Goal: Task Accomplishment & Management: Manage account settings

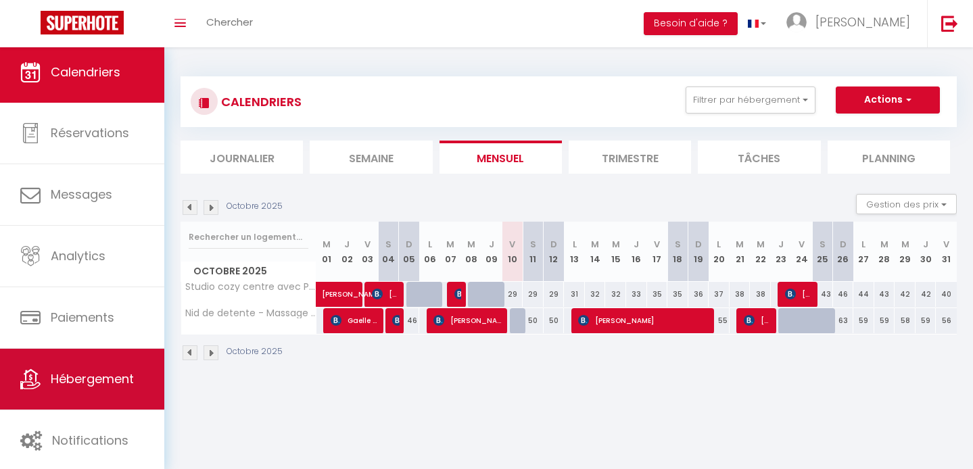
click at [43, 385] on link "Hébergement" at bounding box center [82, 379] width 164 height 61
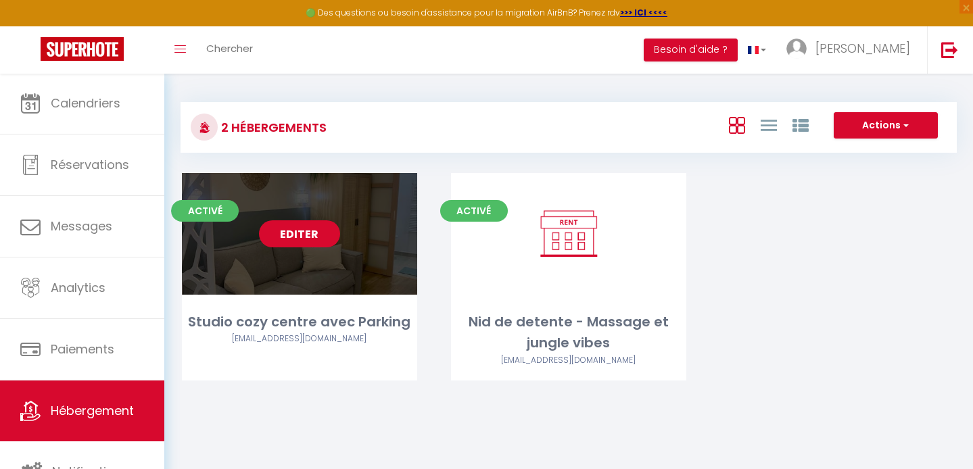
click at [291, 231] on link "Editer" at bounding box center [299, 233] width 81 height 27
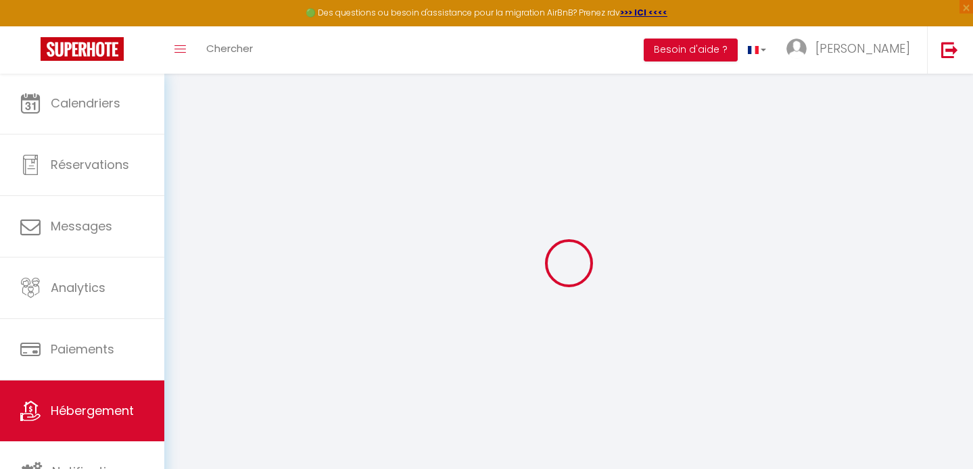
select select "3497-945937424664777728"
select select "+ 20 %"
select select "+ 50 %"
checkbox input "false"
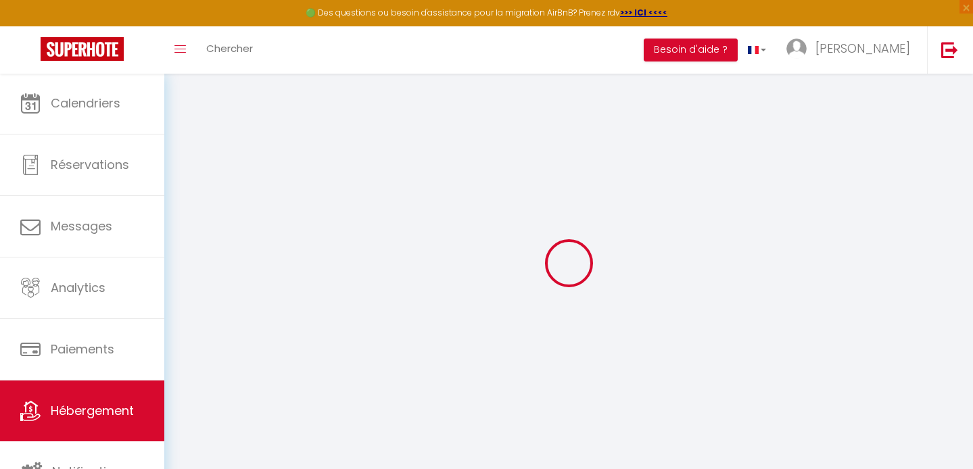
checkbox input "true"
checkbox input "false"
select select "16:00"
select select "23:45"
select select "10:00"
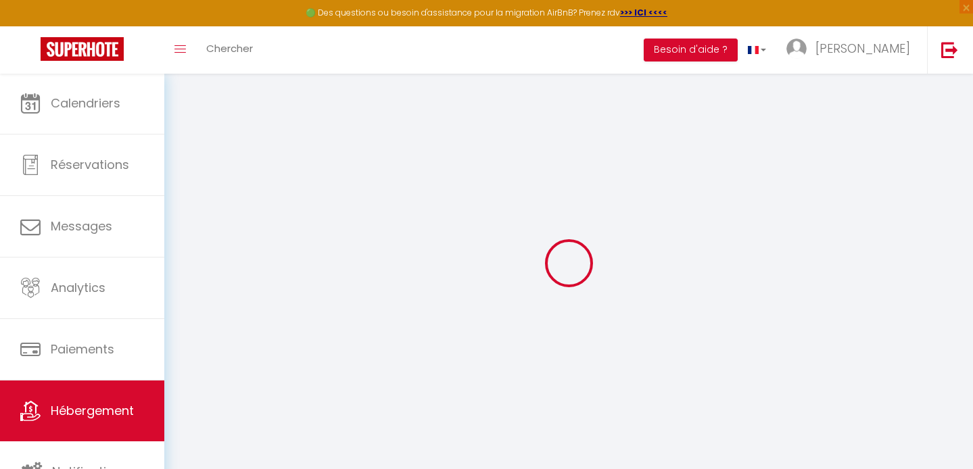
select select "15"
select select "23:00"
select select "EUR"
select select
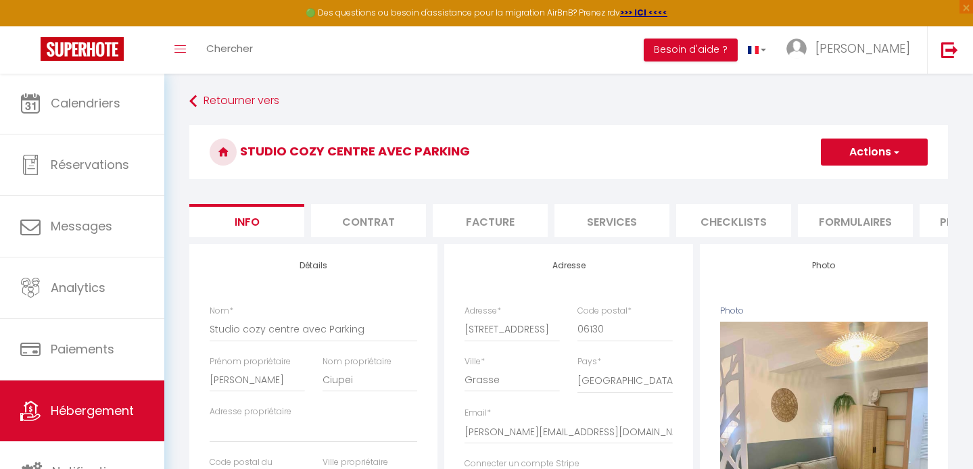
checkbox input "false"
checkbox input "true"
checkbox input "false"
click at [851, 157] on button "Actions" at bounding box center [873, 152] width 107 height 27
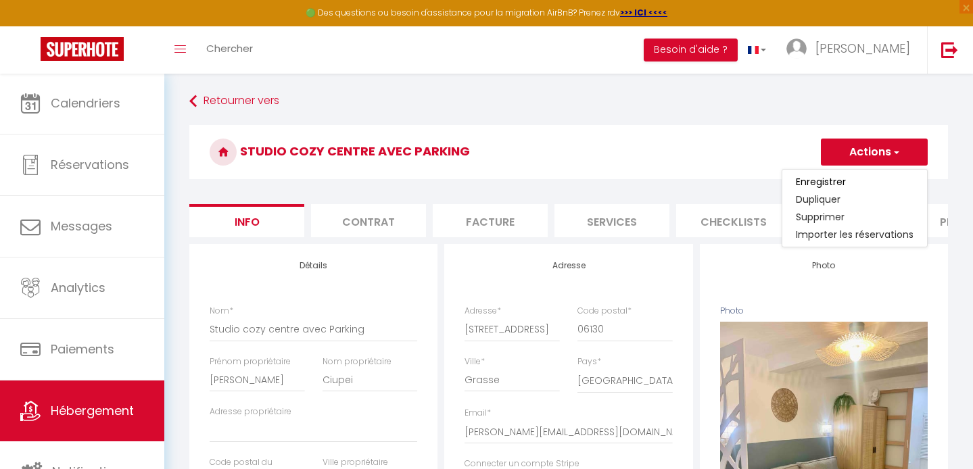
click at [697, 157] on h3 "Studio cozy centre avec Parking" at bounding box center [568, 152] width 758 height 54
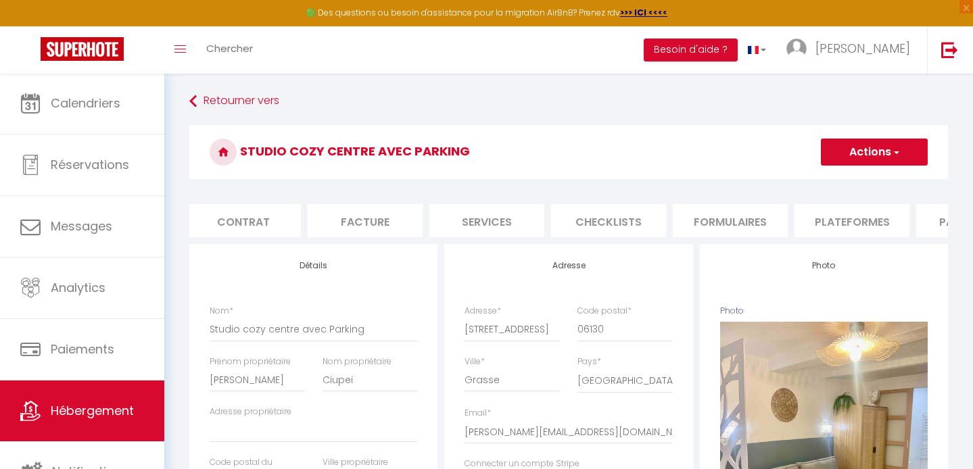
scroll to position [0, 131]
click at [827, 215] on li "Plateformes" at bounding box center [845, 220] width 115 height 33
select select
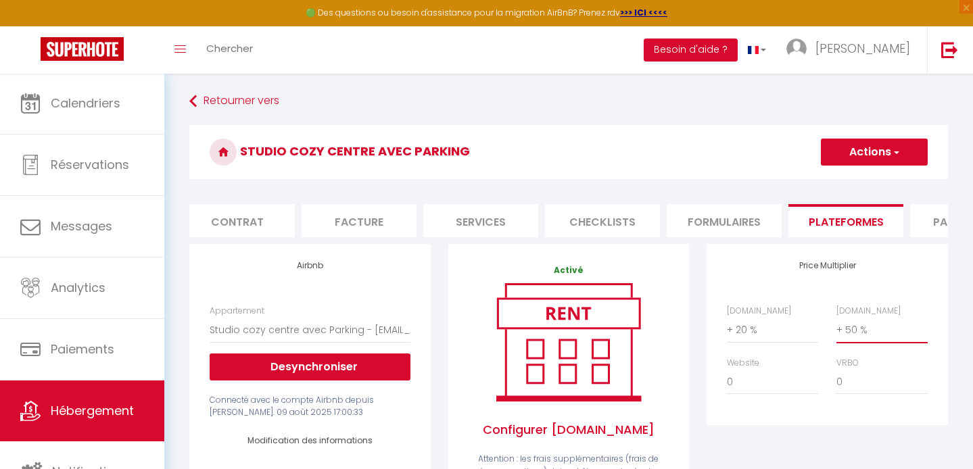
select select "+ 52 %"
select select
click at [857, 155] on button "Actions" at bounding box center [873, 152] width 107 height 27
click at [854, 180] on link "Enregistrer" at bounding box center [873, 182] width 107 height 18
select select "EUR"
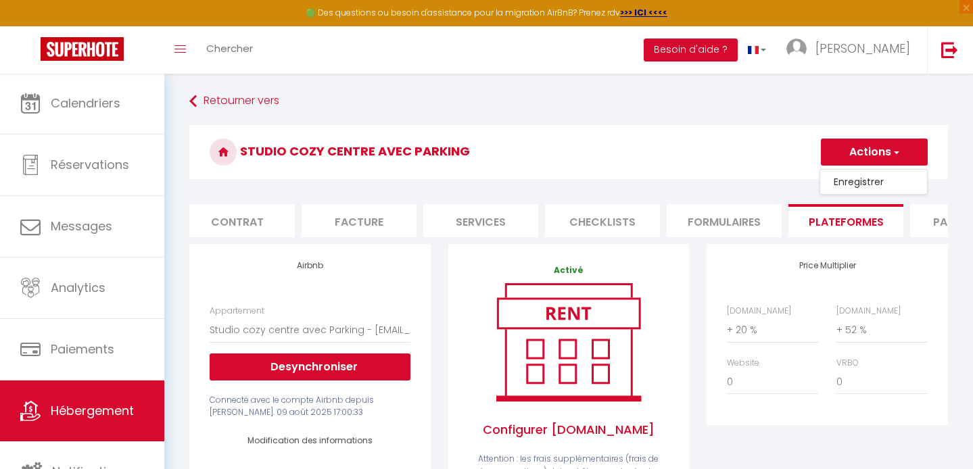
select select
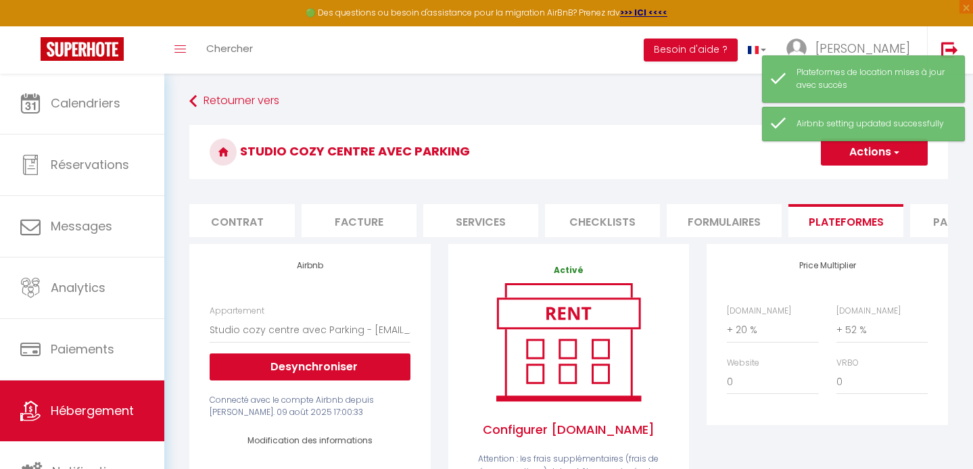
click at [87, 422] on link "Hébergement" at bounding box center [82, 411] width 164 height 61
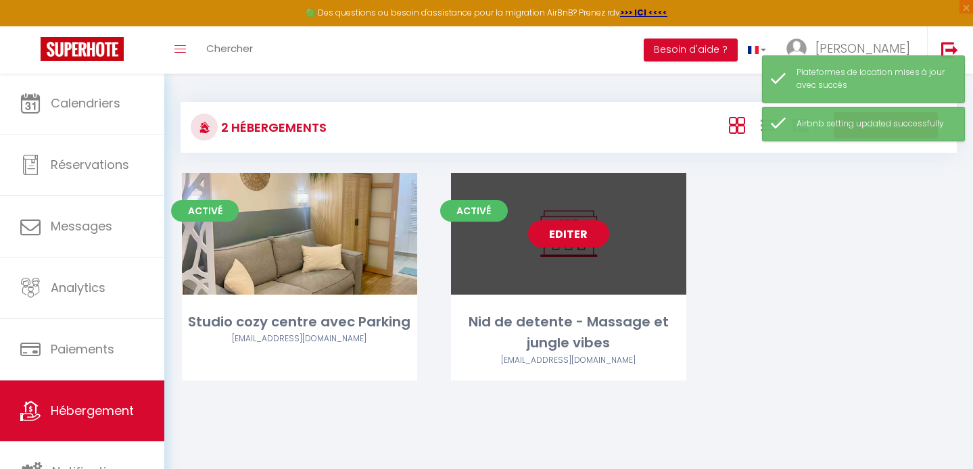
click at [567, 238] on link "Editer" at bounding box center [568, 233] width 81 height 27
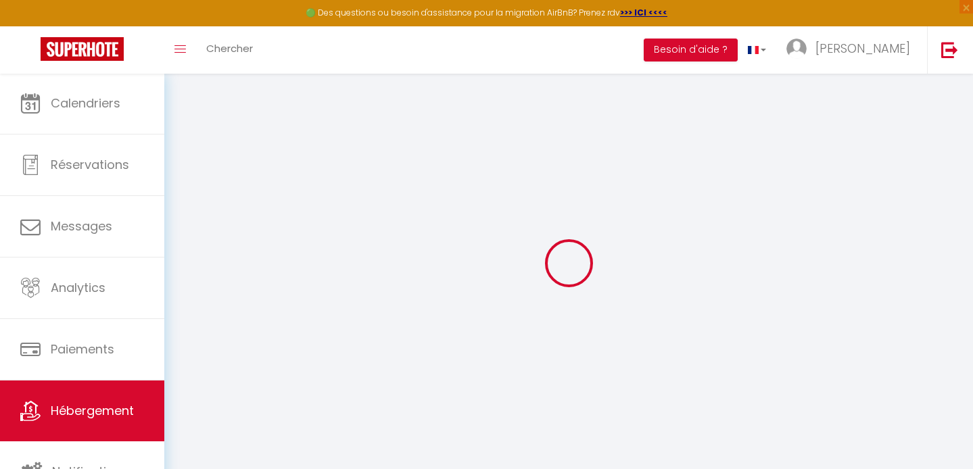
select select "8213-1413747511282933530"
select select "+ 20 %"
select select "+ 50 %"
checkbox input "false"
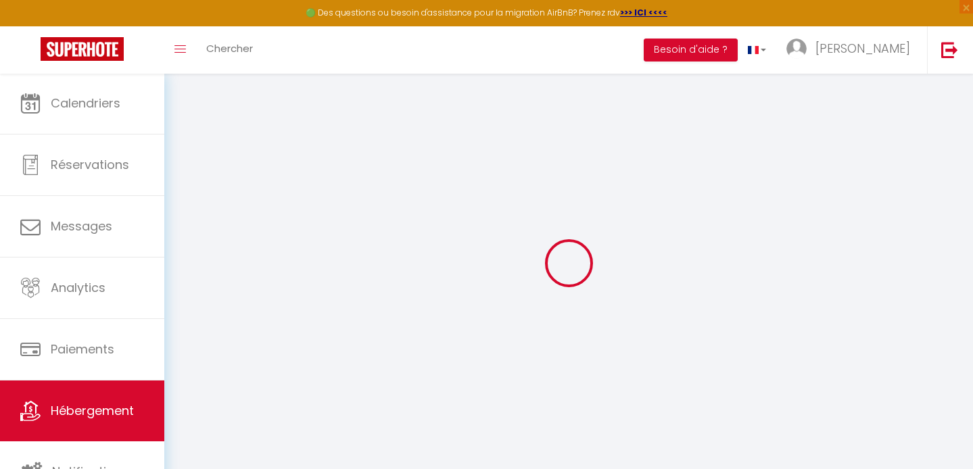
checkbox input "true"
checkbox input "false"
select select "16:00"
select select "23:45"
select select "10:00"
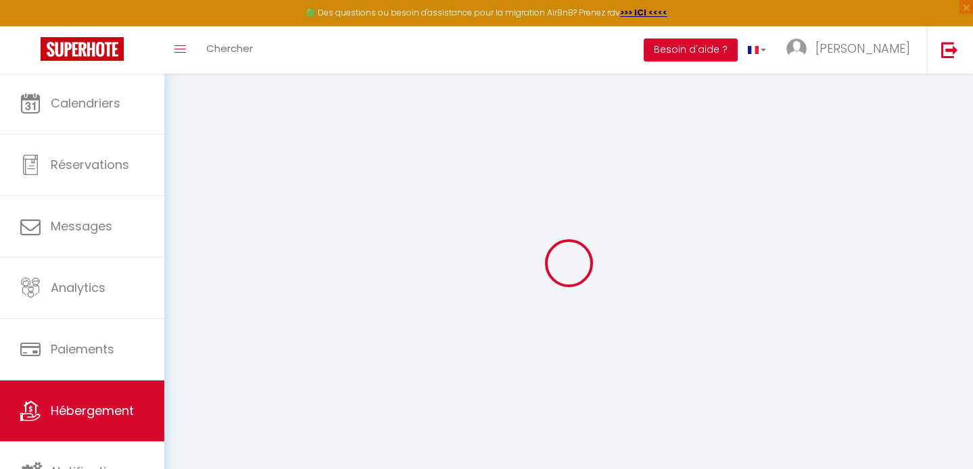
select select "15"
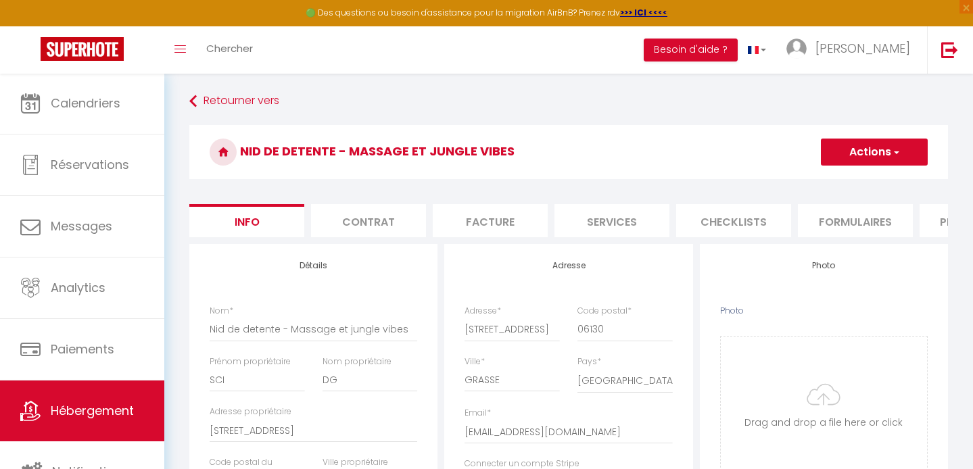
checkbox input "false"
checkbox input "true"
checkbox input "false"
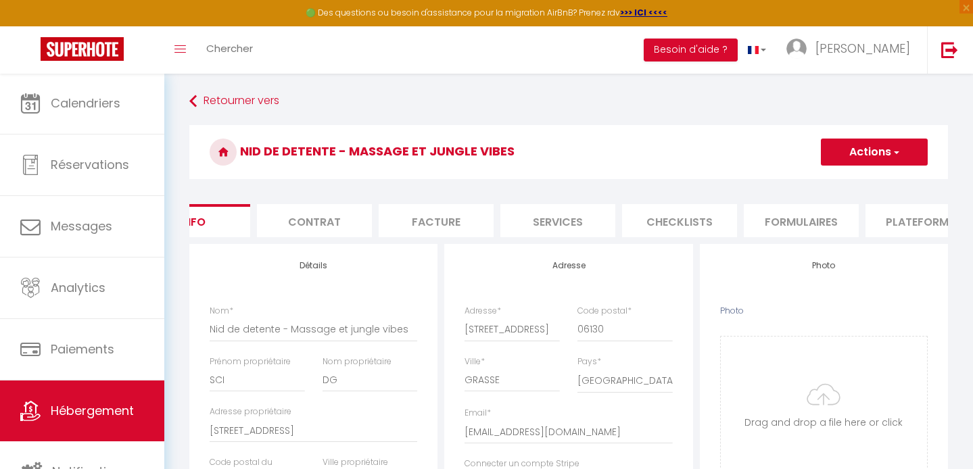
scroll to position [0, 77]
click at [885, 223] on li "Plateformes" at bounding box center [899, 220] width 115 height 33
select select
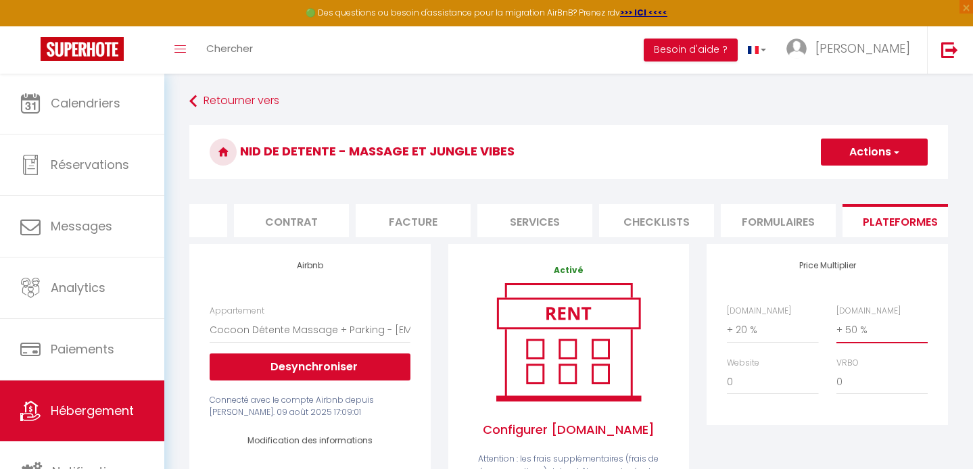
select select "+ 52 %"
select select
click at [858, 157] on button "Actions" at bounding box center [873, 152] width 107 height 27
click at [852, 180] on link "Enregistrer" at bounding box center [873, 182] width 107 height 18
select select "EUR"
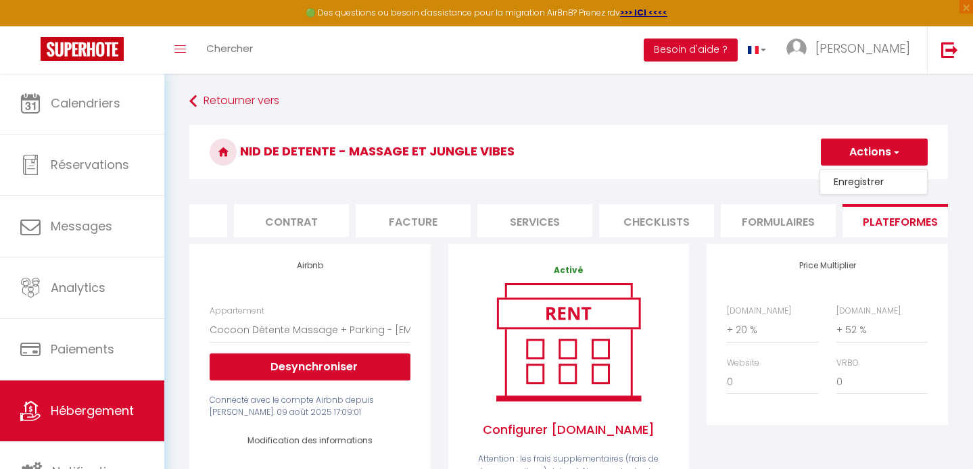
select select
click at [79, 410] on span "Hébergement" at bounding box center [92, 410] width 83 height 17
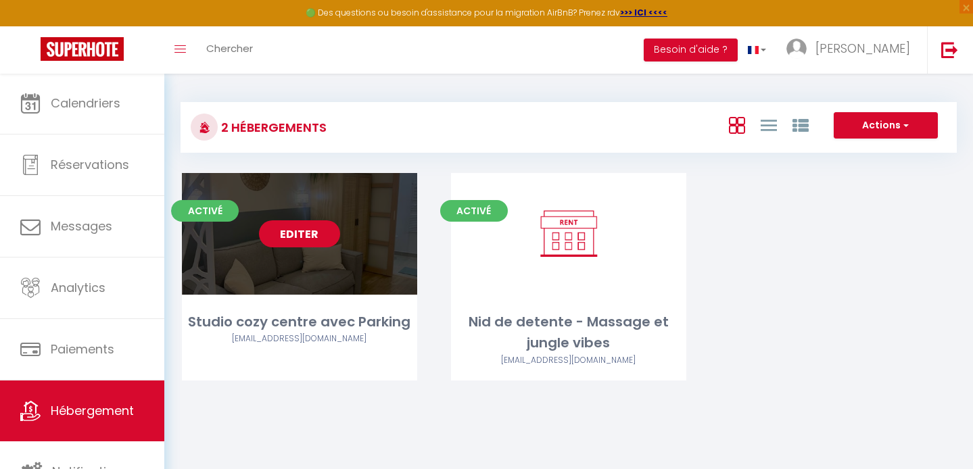
click at [287, 230] on link "Editer" at bounding box center [299, 233] width 81 height 27
click at [314, 244] on link "Editer" at bounding box center [299, 233] width 81 height 27
click at [299, 236] on link "Editer" at bounding box center [299, 233] width 81 height 27
select select "3"
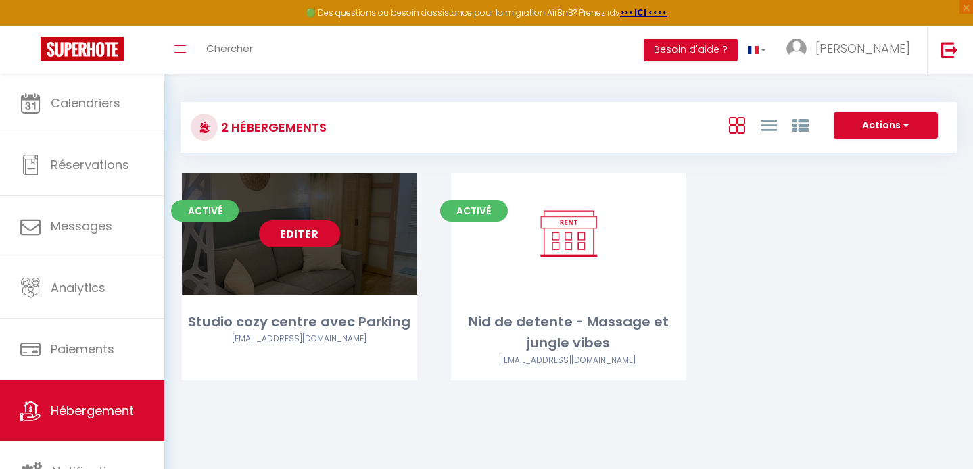
select select "2"
select select "1"
select select
select select "28"
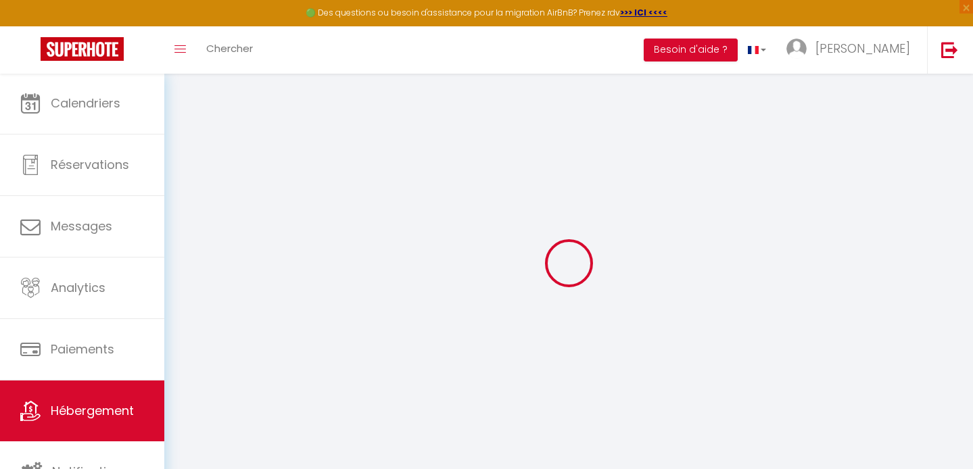
select select
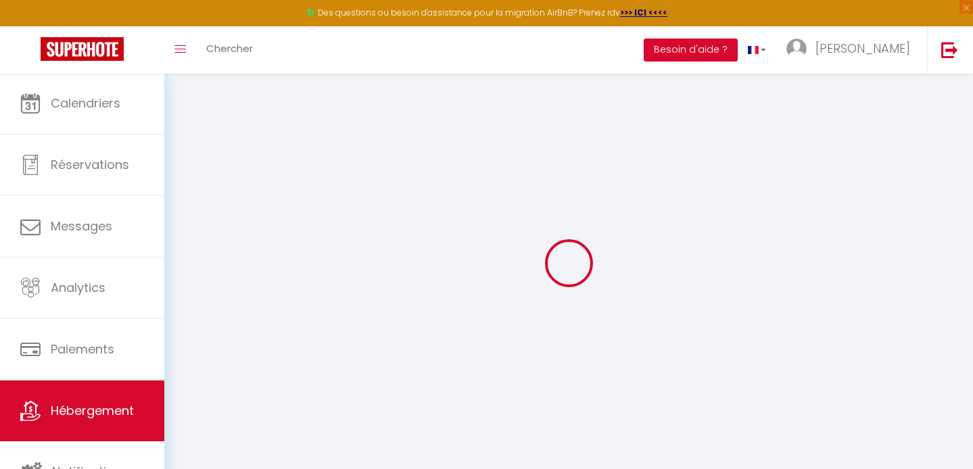
select select
checkbox input "false"
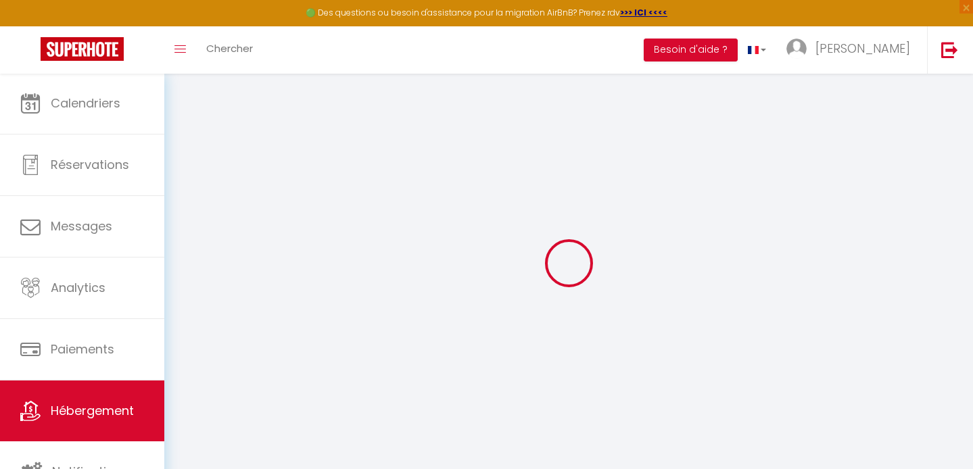
select select
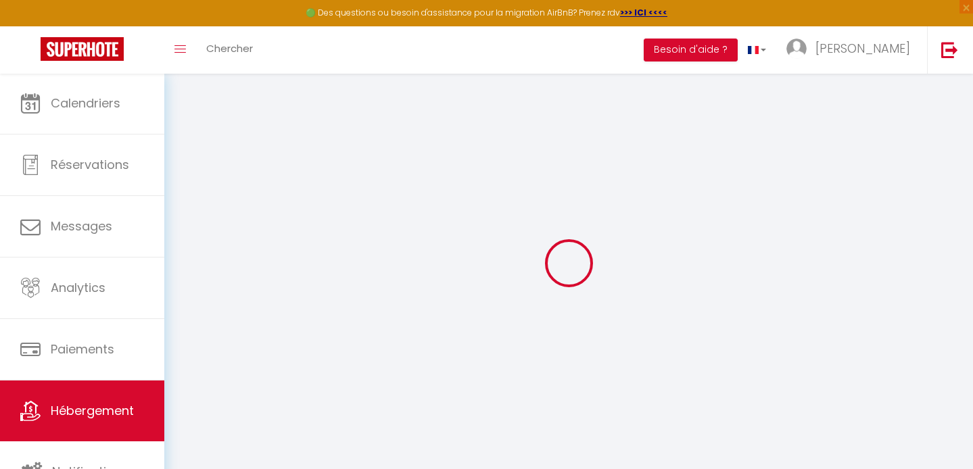
select select
checkbox input "false"
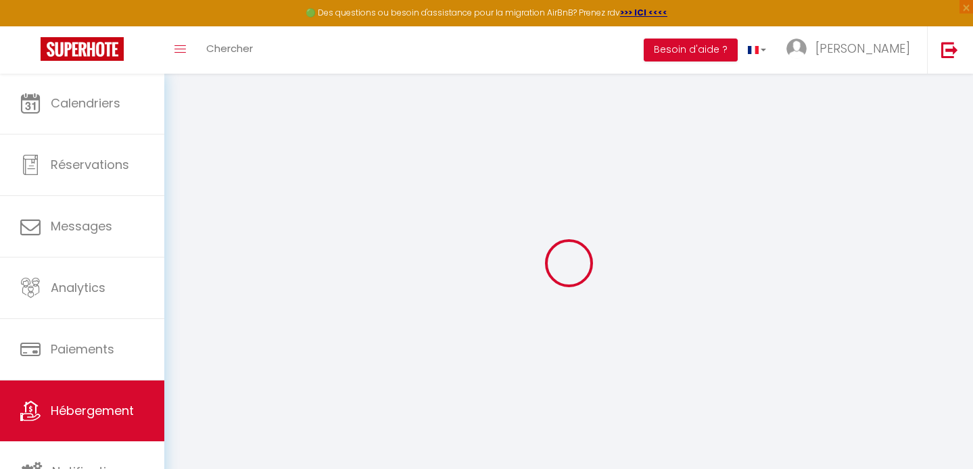
checkbox input "false"
select select
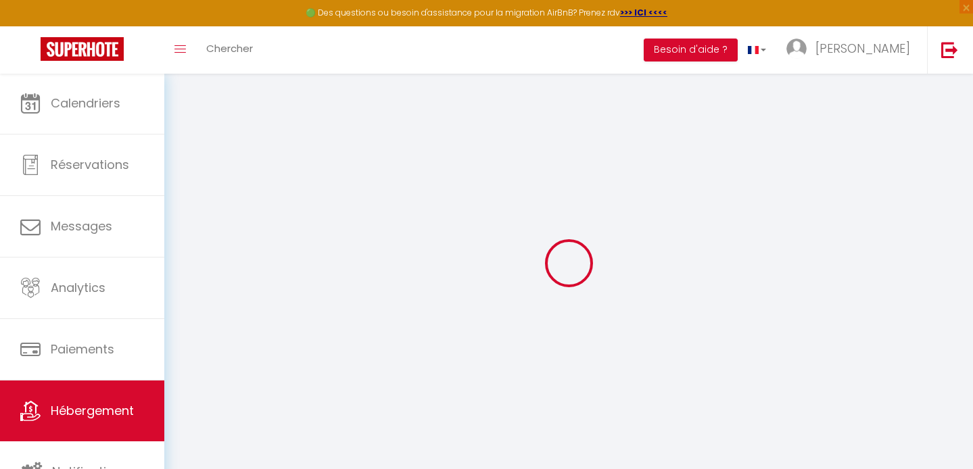
select select
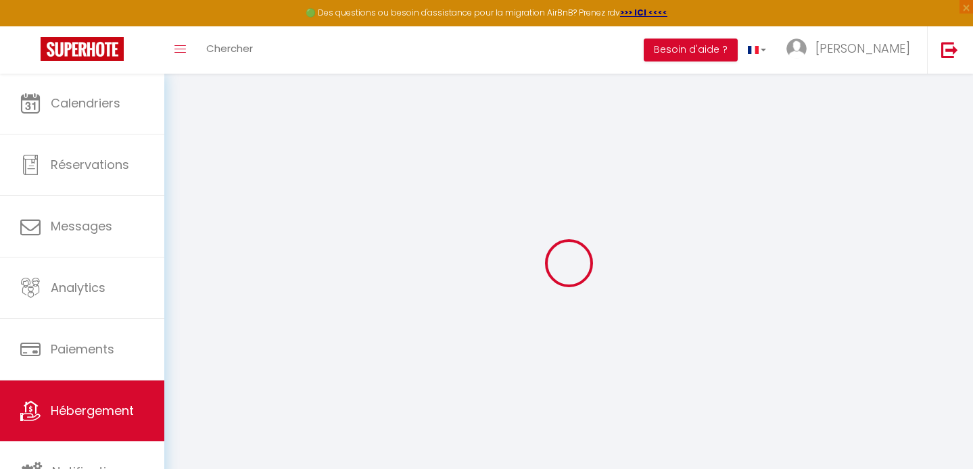
checkbox input "false"
select select
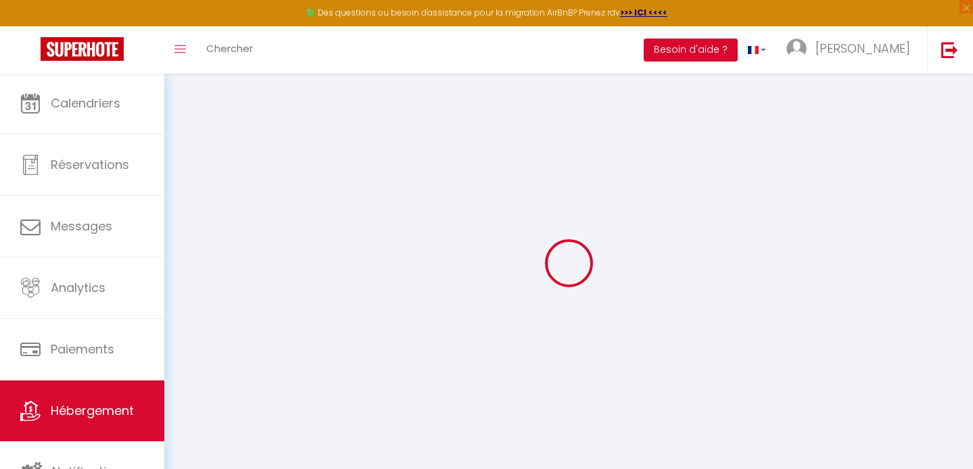
select select
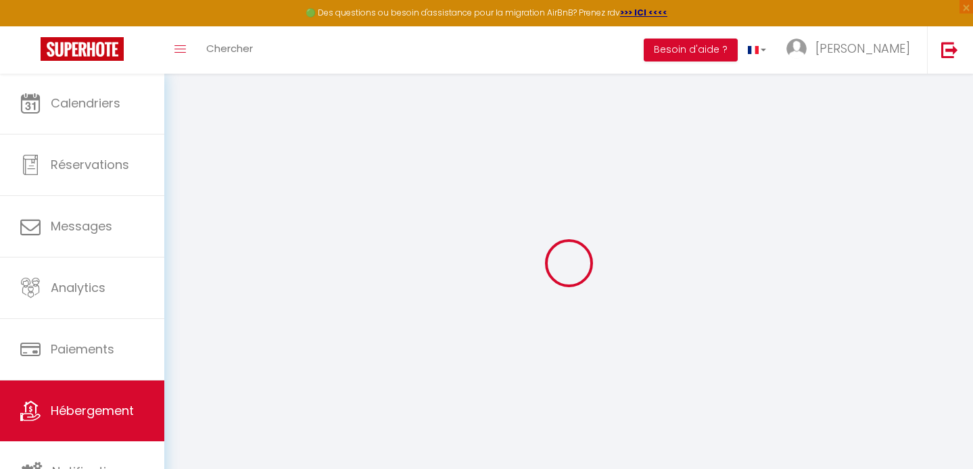
select select
checkbox input "false"
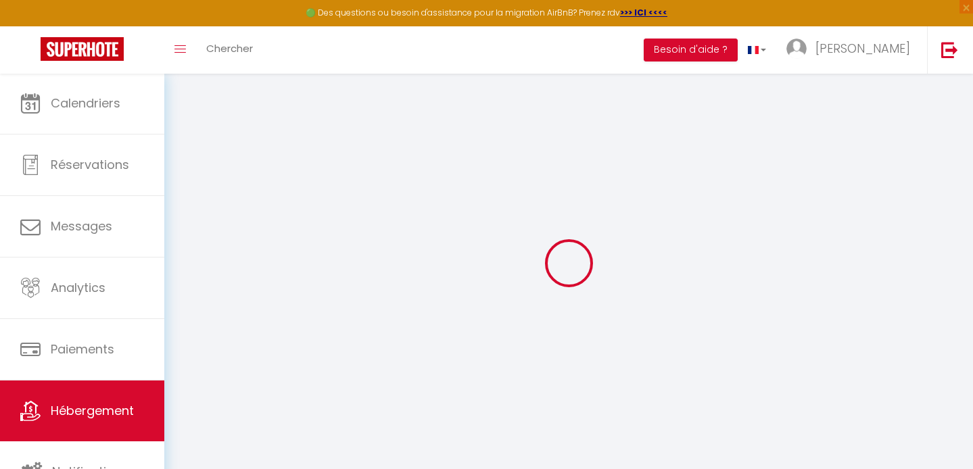
checkbox input "false"
select select
type input "Studio cozy centre avec Parking"
type input "[PERSON_NAME]"
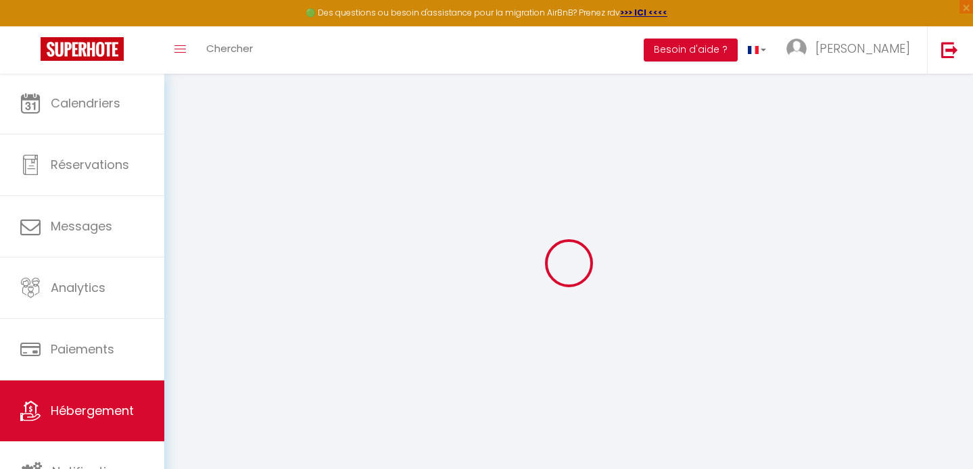
type input "Ciupei"
select select "2"
select select "0"
type input "60"
type input "48"
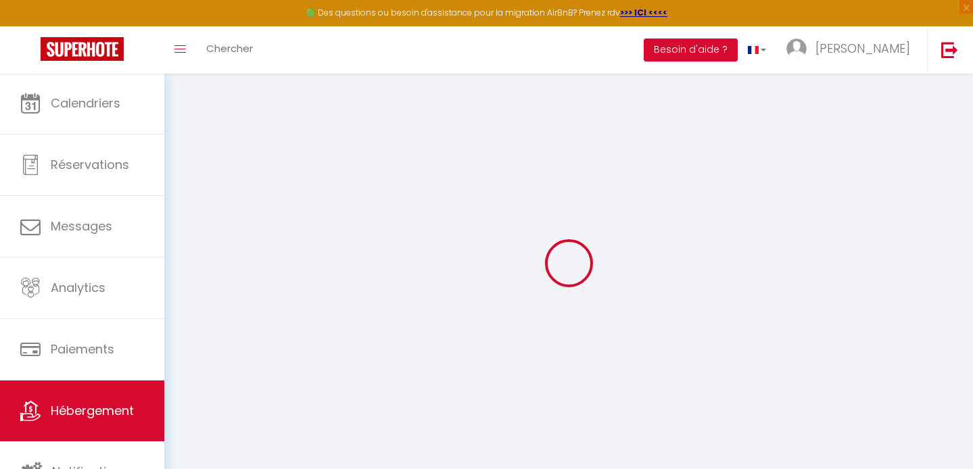
type input "200"
select select
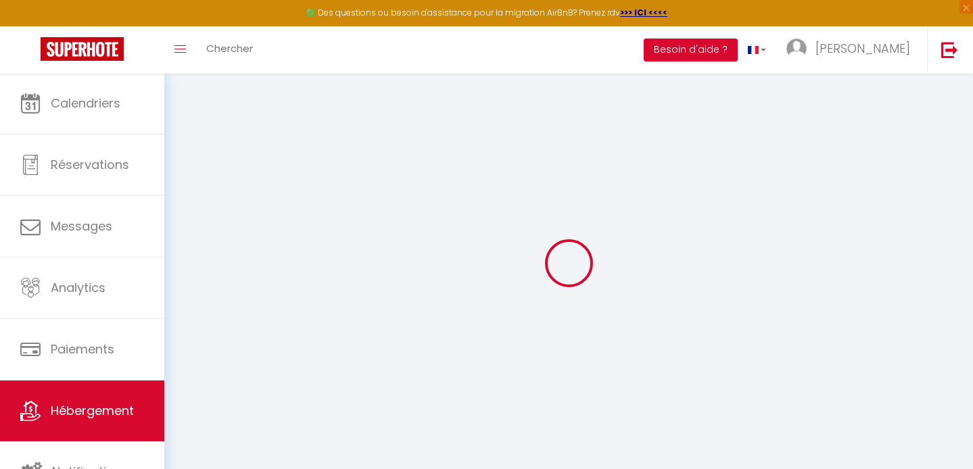
select select
type input "[STREET_ADDRESS]"
type input "06130"
type input "Grasse"
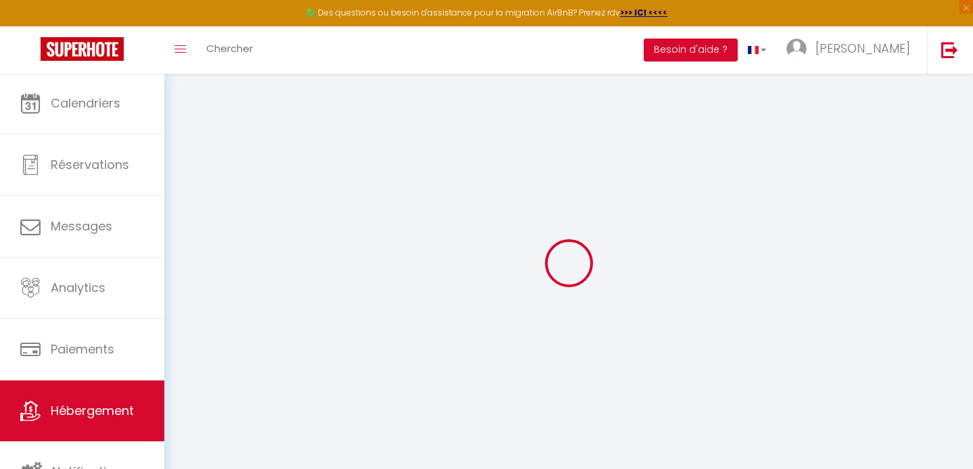
type input "[PERSON_NAME][EMAIL_ADDRESS][DOMAIN_NAME]"
select select "4932"
checkbox input "false"
checkbox input "true"
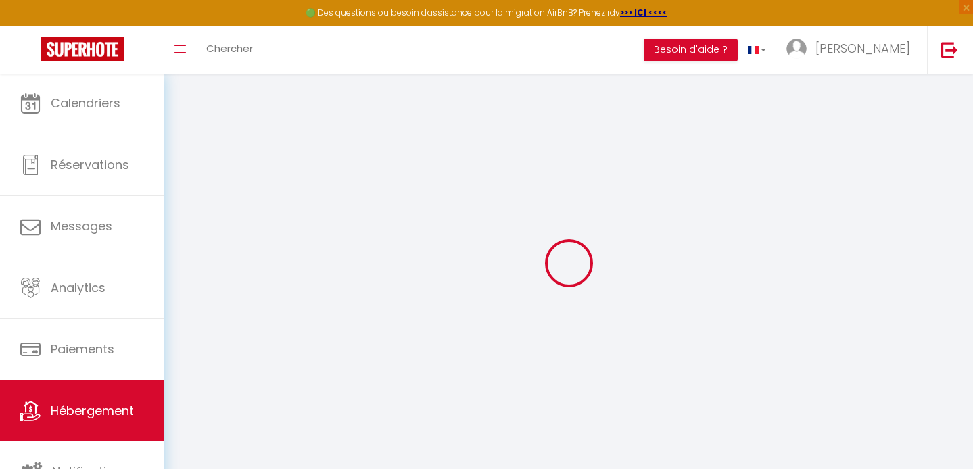
checkbox input "false"
type input "0"
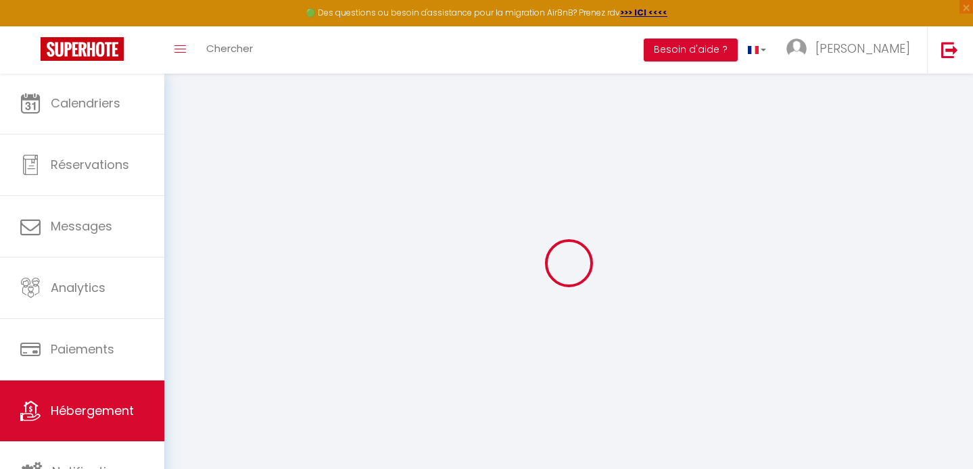
select select "+ 20 %"
select select "+ 52 %"
select select "3497-945937424664777728"
checkbox input "false"
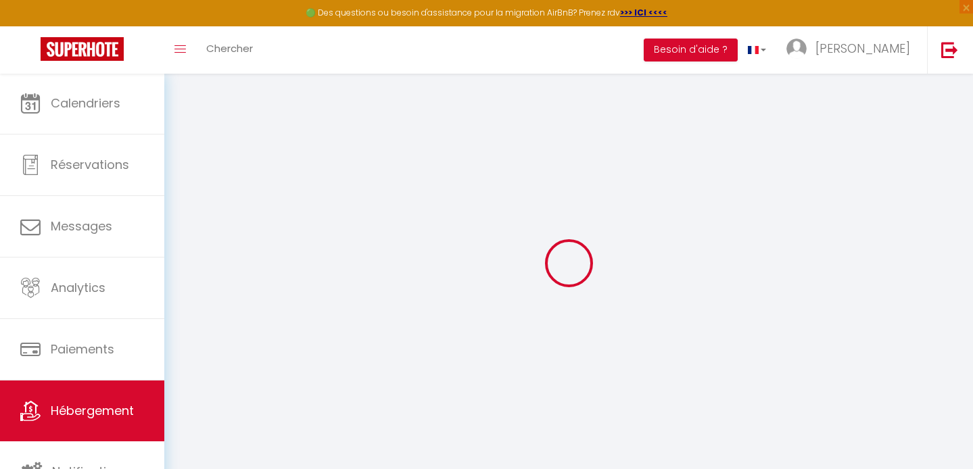
checkbox input "true"
checkbox input "false"
select select "16:00"
select select "23:45"
select select "10:00"
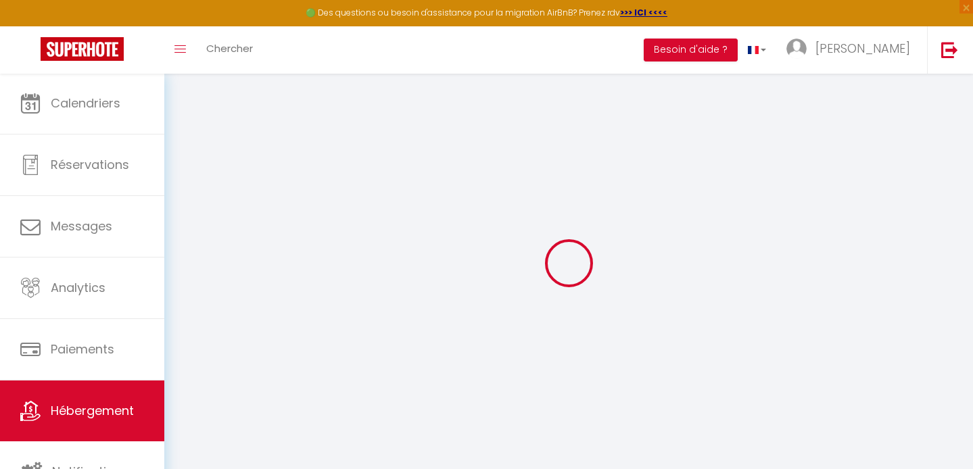
select select "15"
select select "23:00"
select select "EUR"
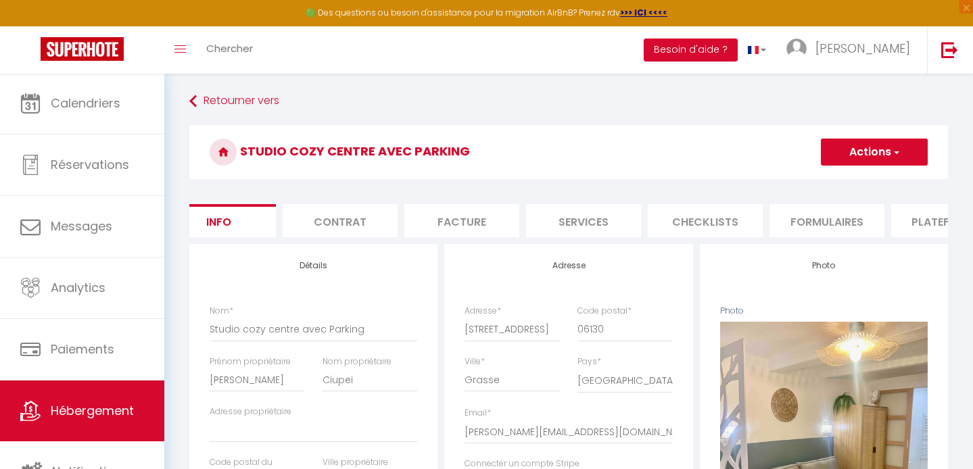
scroll to position [0, 32]
click at [909, 219] on li "Plateformes" at bounding box center [944, 220] width 115 height 33
select select
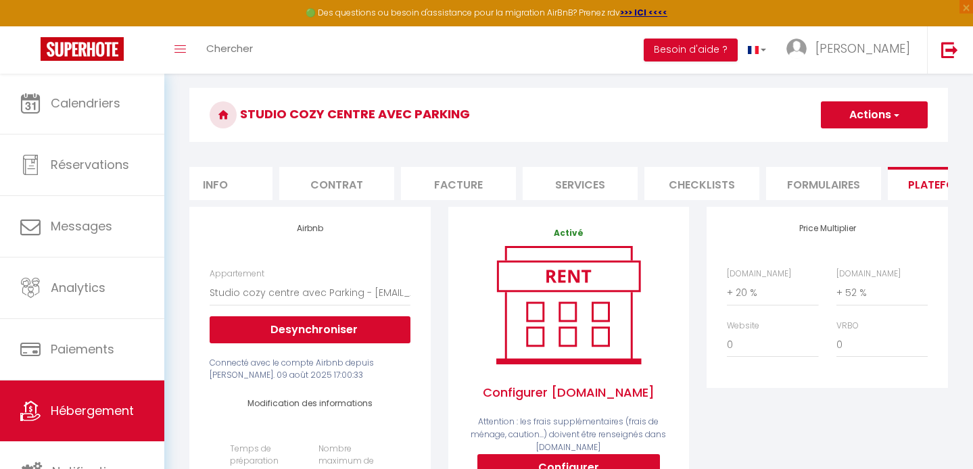
scroll to position [37, 0]
